Goal: Task Accomplishment & Management: Use online tool/utility

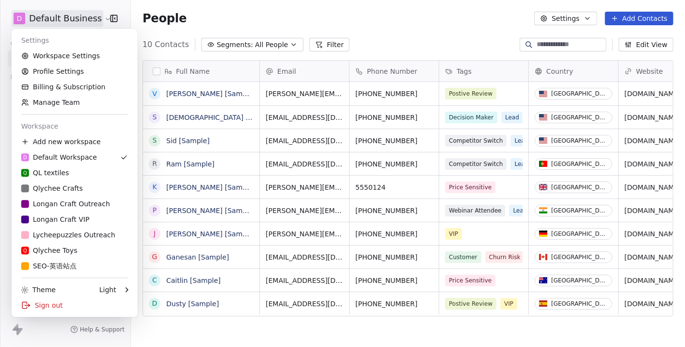
scroll to position [297, 545]
click at [235, 117] on html "D Default Business Contacts People Marketing Workflows Campaigns Sales Pipeline…" at bounding box center [342, 173] width 685 height 347
click at [90, 21] on html "D Default Business Contacts People Marketing Workflows Campaigns Sales Pipeline…" at bounding box center [342, 173] width 685 height 347
click at [68, 169] on div "Q QL textiles" at bounding box center [74, 173] width 107 height 10
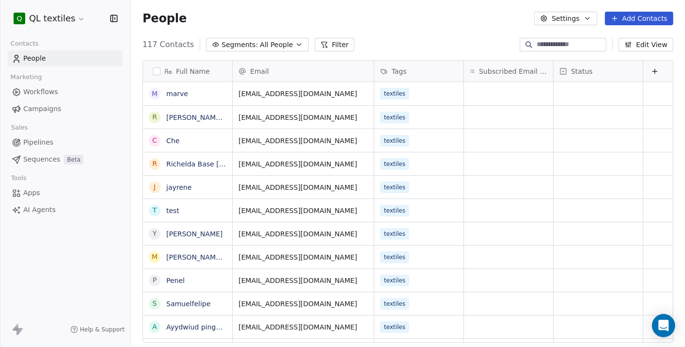
scroll to position [297, 545]
click at [56, 18] on html "Q QL textiles Contacts People Marketing Workflows Campaigns Sales Pipelines Seq…" at bounding box center [342, 173] width 685 height 347
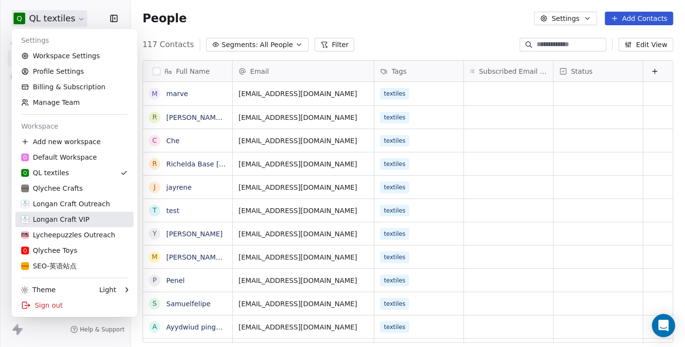
click at [86, 216] on div "Longan Craft VIP" at bounding box center [74, 219] width 107 height 10
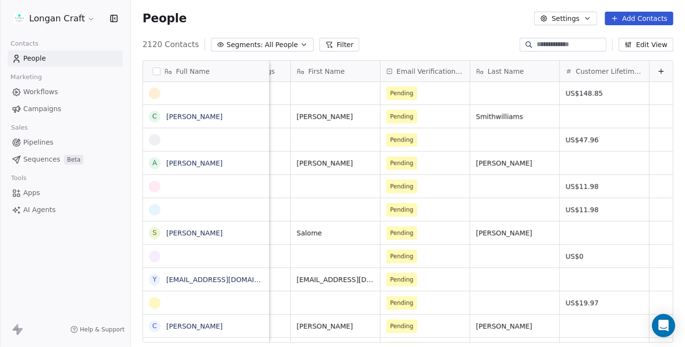
click at [66, 91] on link "Workflows" at bounding box center [65, 92] width 115 height 16
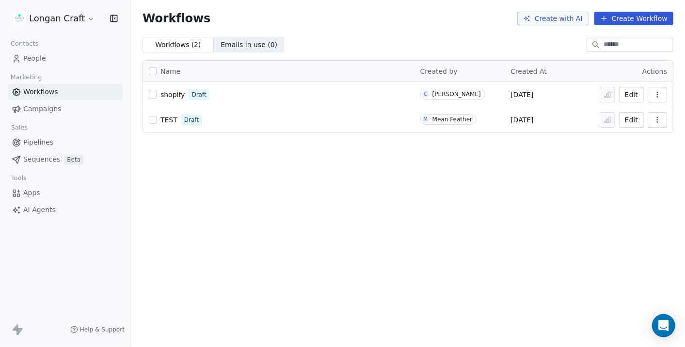
click at [41, 107] on span "Campaigns" at bounding box center [42, 109] width 38 height 10
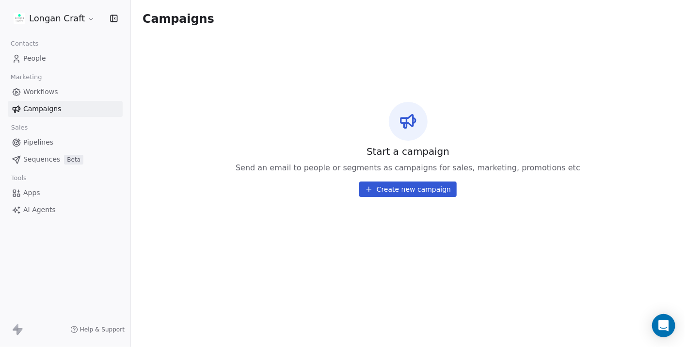
click at [389, 182] on button "Create new campaign" at bounding box center [407, 189] width 97 height 16
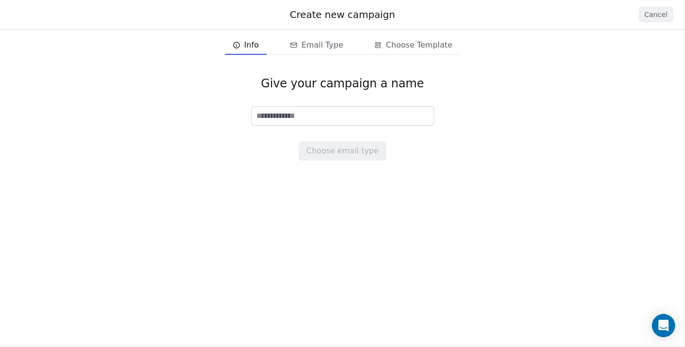
drag, startPoint x: 289, startPoint y: 97, endPoint x: 292, endPoint y: 114, distance: 17.2
click at [289, 98] on div "Give your campaign a name Choose email type" at bounding box center [342, 118] width 685 height 115
click at [293, 115] on input at bounding box center [343, 116] width 182 height 18
type input "*****"
click at [322, 144] on button "Choose email type" at bounding box center [343, 150] width 88 height 19
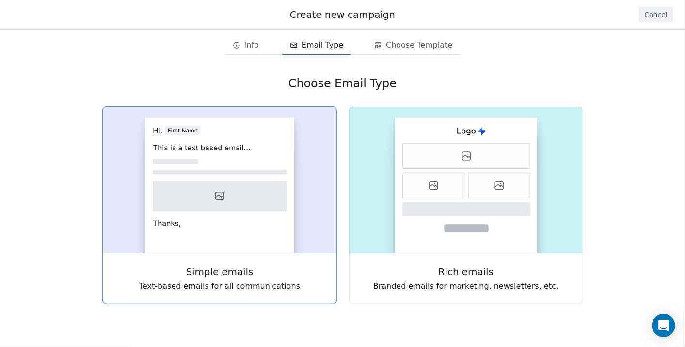
click at [234, 261] on div "Simple emails Text-based emails for all communications" at bounding box center [220, 278] width 234 height 50
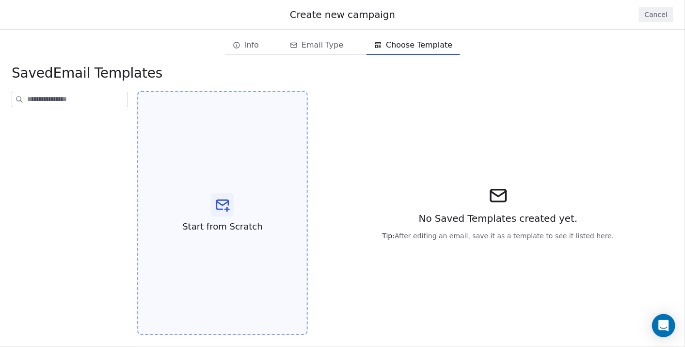
click at [208, 190] on div "Start from Scratch" at bounding box center [222, 213] width 171 height 244
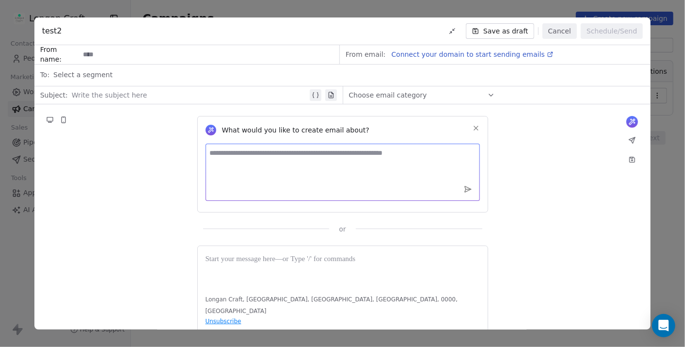
click at [282, 166] on textarea at bounding box center [343, 172] width 274 height 57
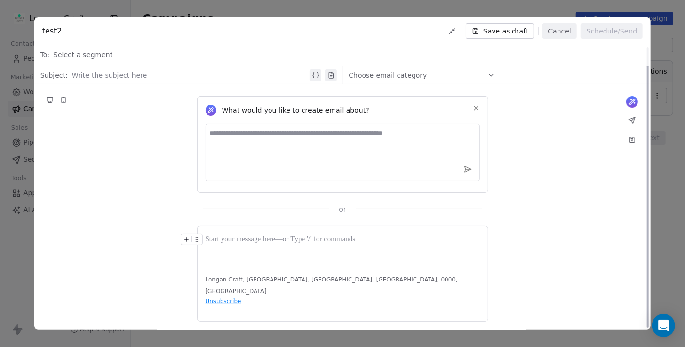
click at [295, 249] on div at bounding box center [343, 250] width 274 height 32
click at [304, 140] on textarea at bounding box center [343, 152] width 274 height 57
click at [573, 29] on button "Cancel" at bounding box center [560, 31] width 34 height 16
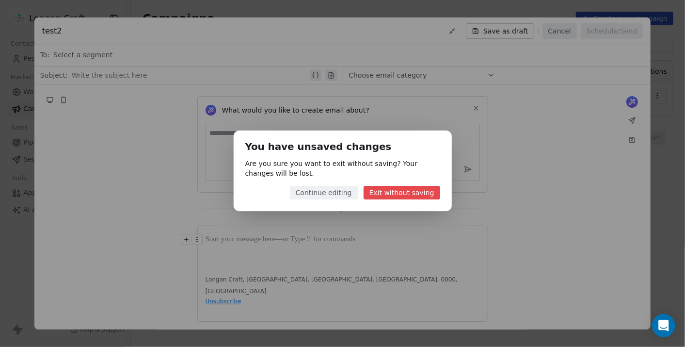
click at [400, 187] on button "Exit without saving" at bounding box center [402, 193] width 77 height 14
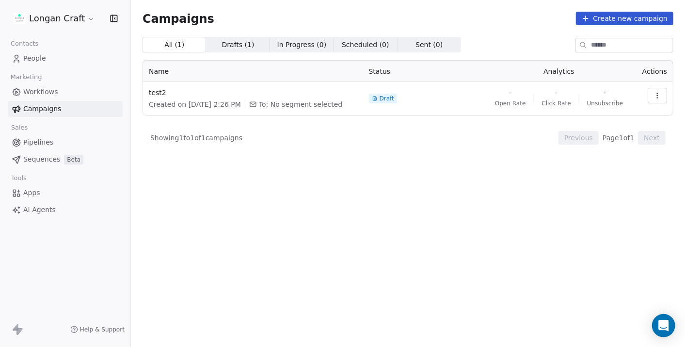
click at [40, 188] on link "Apps" at bounding box center [65, 193] width 115 height 16
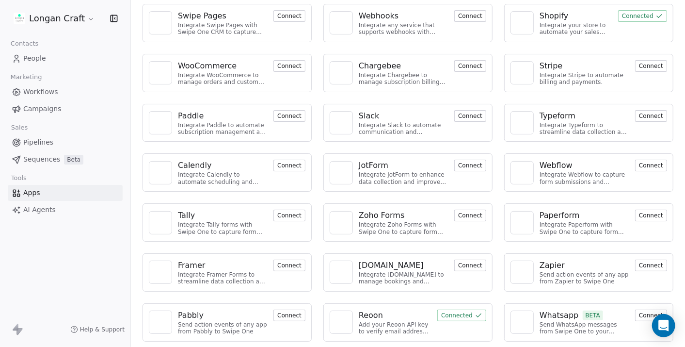
click at [61, 207] on link "AI Agents" at bounding box center [65, 210] width 115 height 16
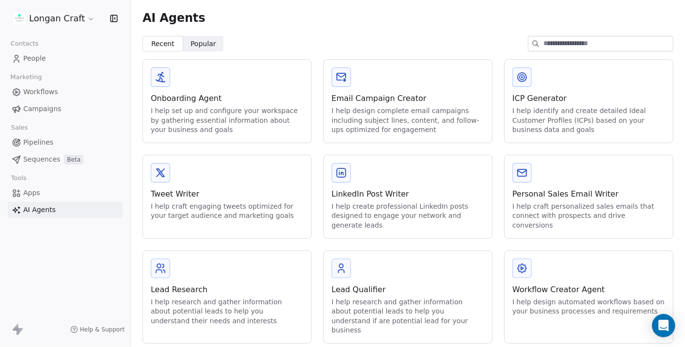
click at [202, 36] on span "Popular Popular" at bounding box center [203, 44] width 41 height 16
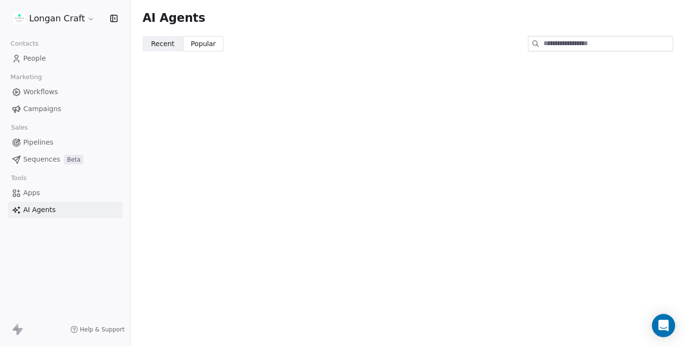
click at [171, 41] on span "Recent" at bounding box center [162, 44] width 23 height 10
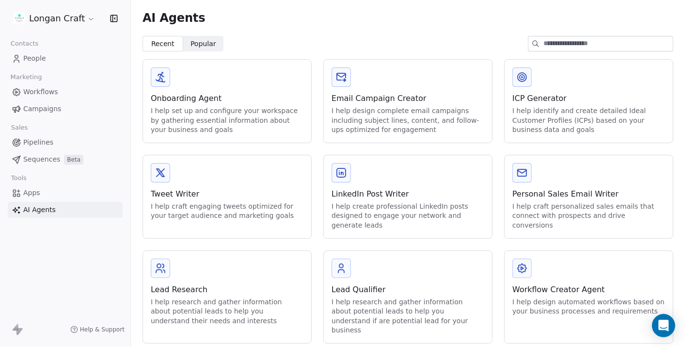
click at [562, 284] on div "Workflow Creator Agent" at bounding box center [589, 290] width 153 height 12
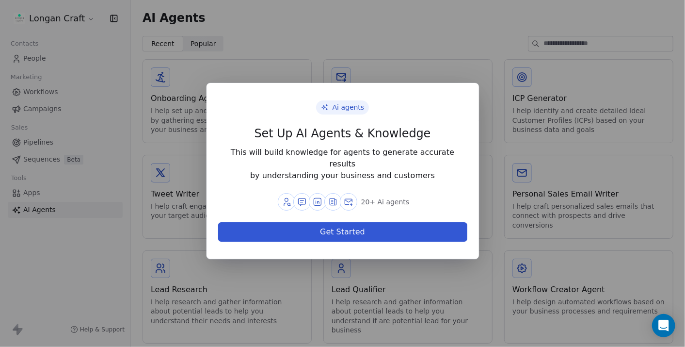
click at [384, 225] on button "Get Started" at bounding box center [342, 231] width 249 height 19
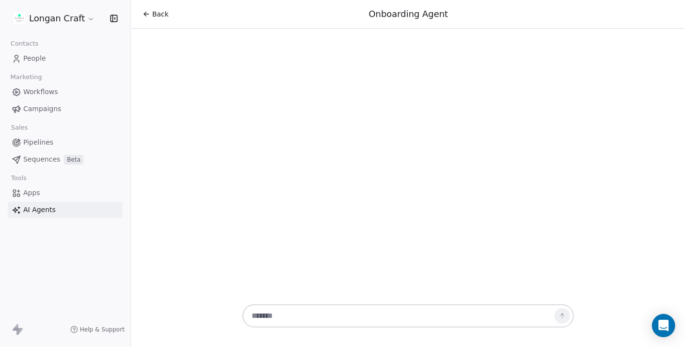
click at [295, 314] on textarea at bounding box center [399, 315] width 304 height 18
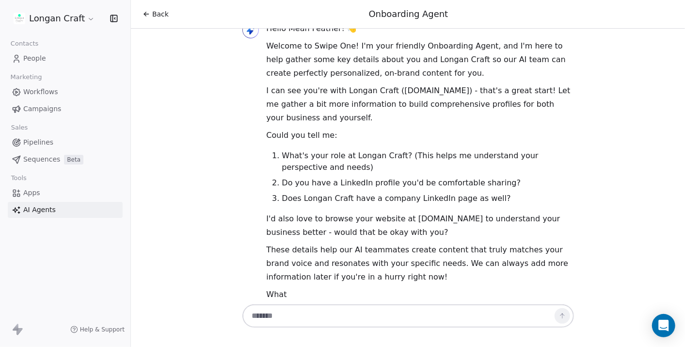
scroll to position [44, 0]
